Goal: Browse casually: Explore the website without a specific task or goal

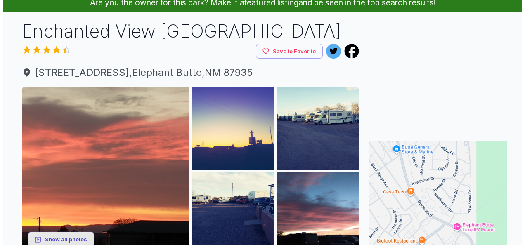
scroll to position [83, 0]
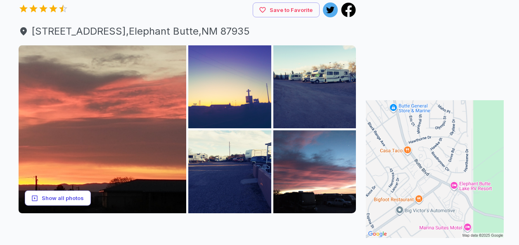
click at [76, 197] on button "Show all photos" at bounding box center [58, 198] width 66 height 15
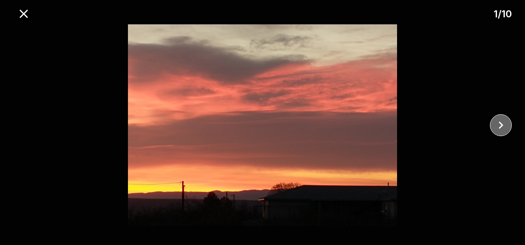
click at [501, 125] on icon "close" at bounding box center [501, 125] width 14 height 14
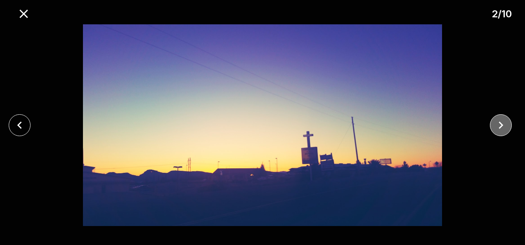
click at [500, 125] on icon "close" at bounding box center [501, 125] width 14 height 14
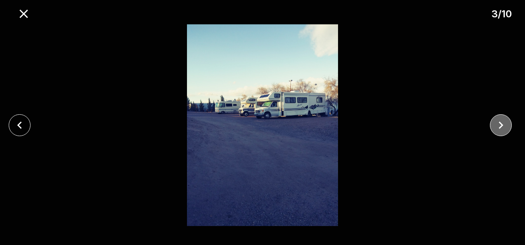
click at [500, 125] on icon "close" at bounding box center [501, 125] width 14 height 14
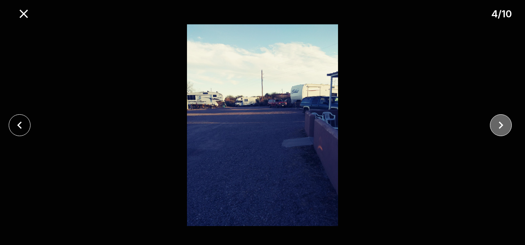
click at [500, 125] on icon "close" at bounding box center [501, 125] width 14 height 14
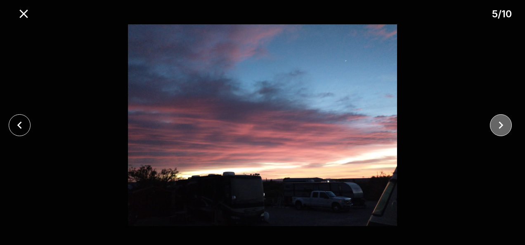
click at [500, 125] on icon "close" at bounding box center [501, 125] width 14 height 14
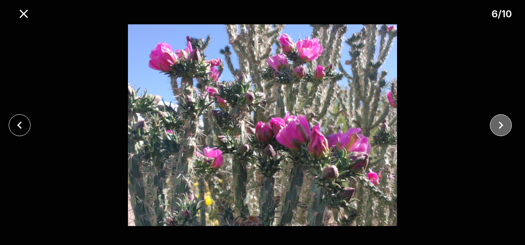
click at [500, 125] on icon "close" at bounding box center [501, 125] width 14 height 14
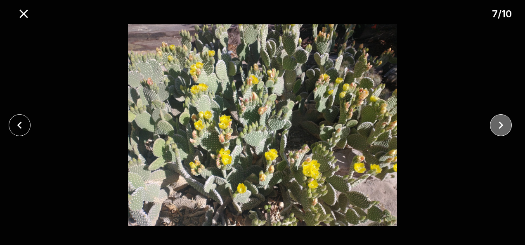
click at [499, 125] on icon "close" at bounding box center [501, 125] width 14 height 14
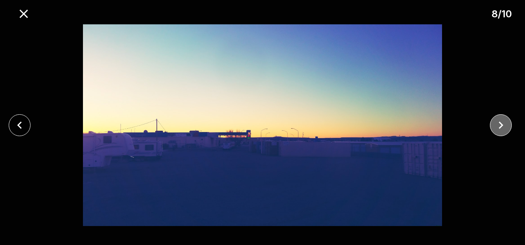
click at [499, 125] on icon "close" at bounding box center [501, 125] width 14 height 14
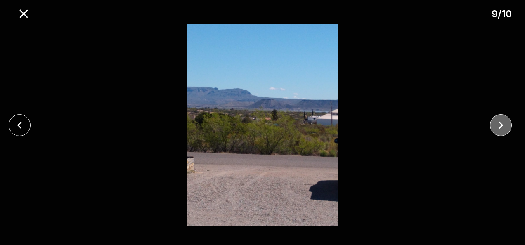
click at [499, 125] on icon "close" at bounding box center [501, 125] width 14 height 14
